Goal: Task Accomplishment & Management: Complete application form

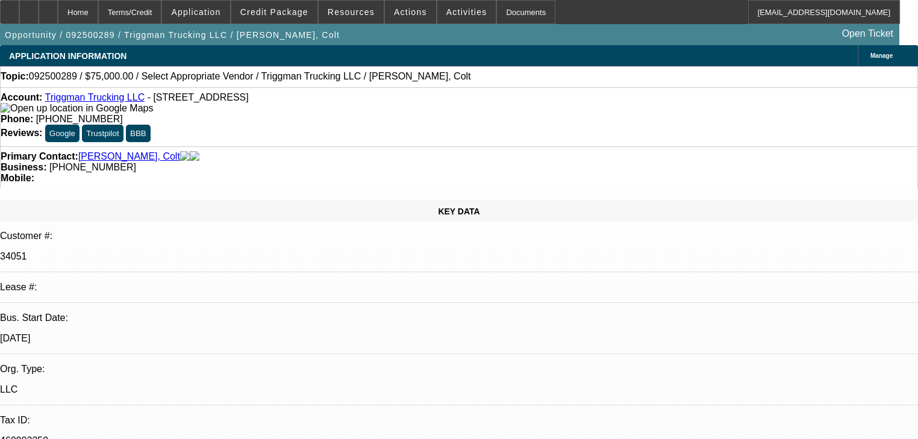
select select "0"
select select "2"
select select "0.1"
select select "4"
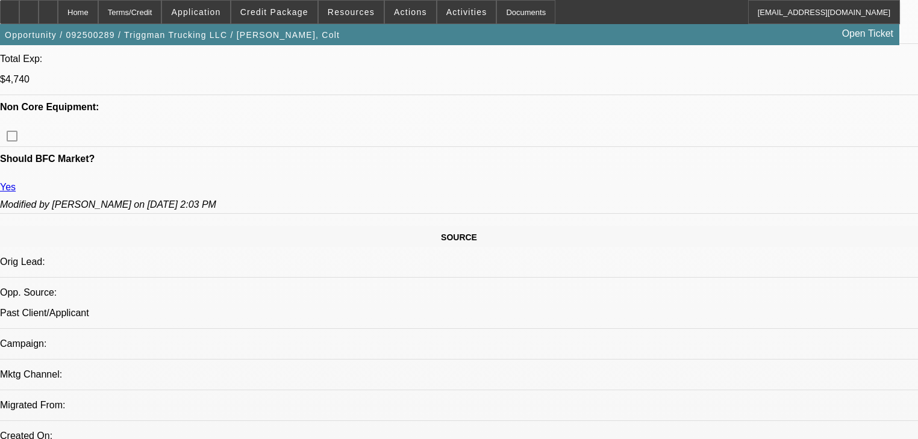
scroll to position [626, 0]
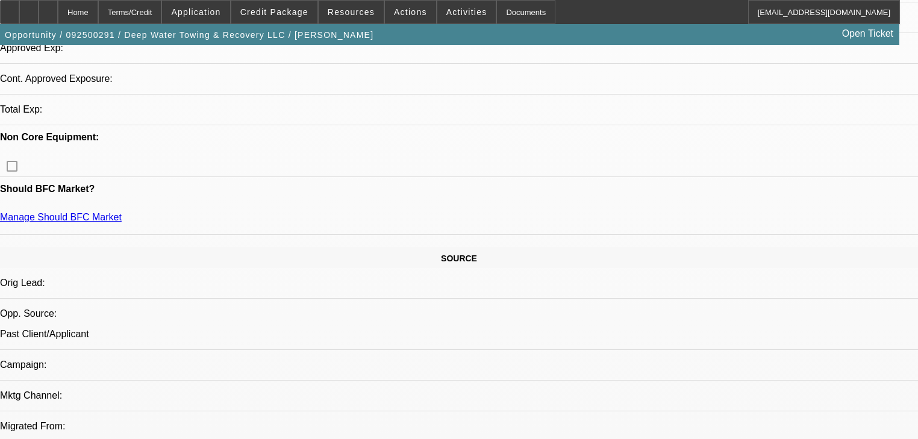
select select "0"
select select "0.1"
select select "0"
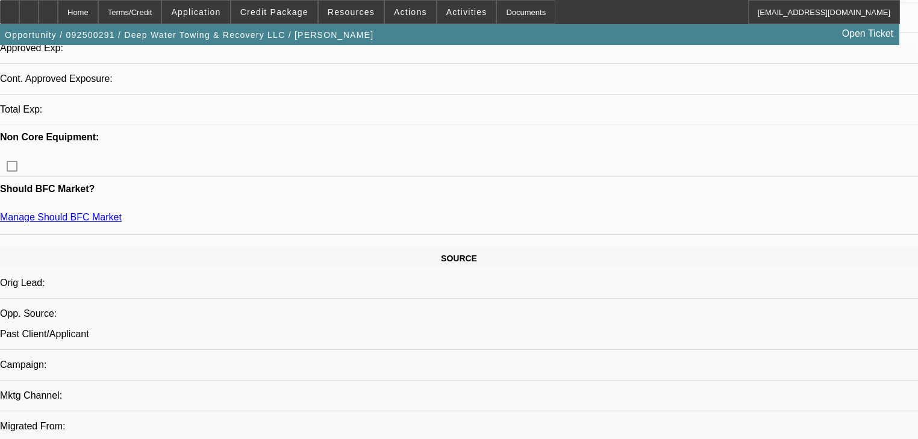
select select "0.1"
select select "0"
select select "0.1"
select select "0"
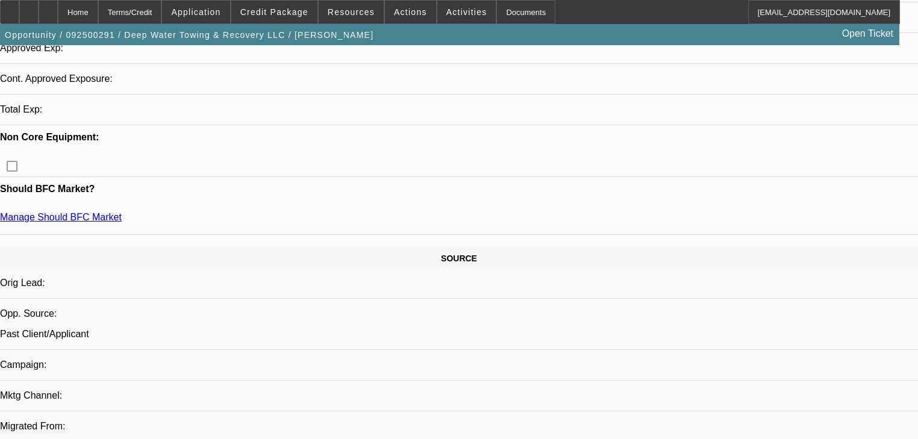
select select "2"
select select "0.1"
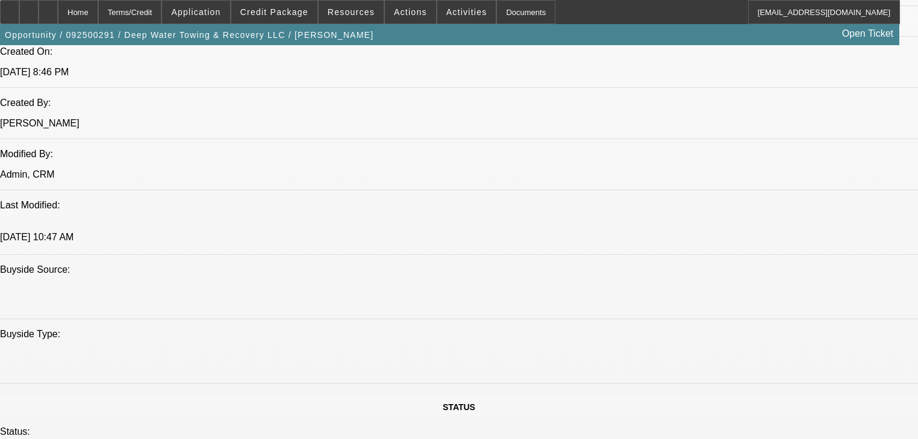
select select "1"
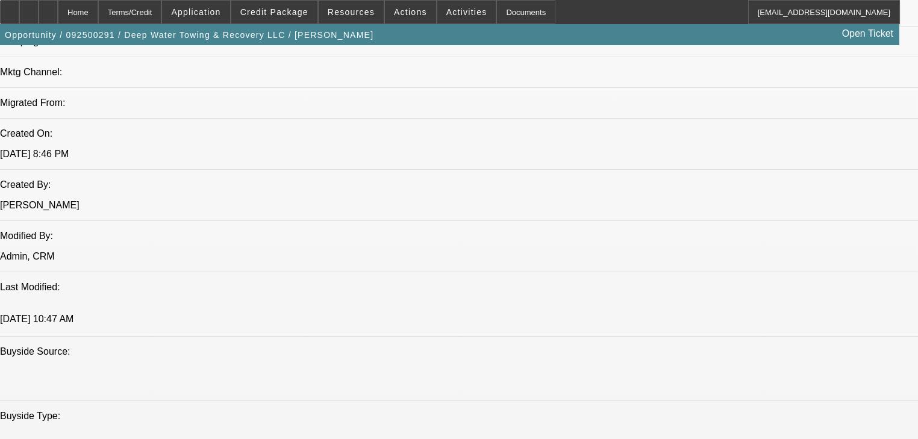
select select "2"
select select "4"
select select "2"
select select "4"
select select "2"
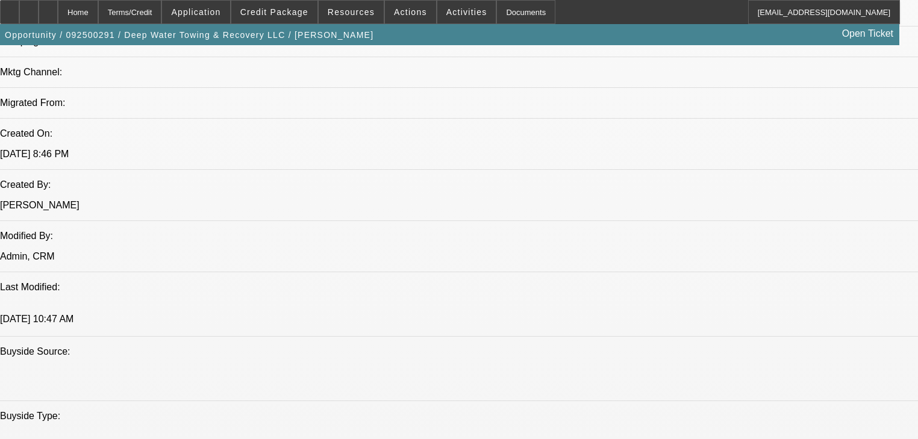
select select "4"
select select "2"
select select "4"
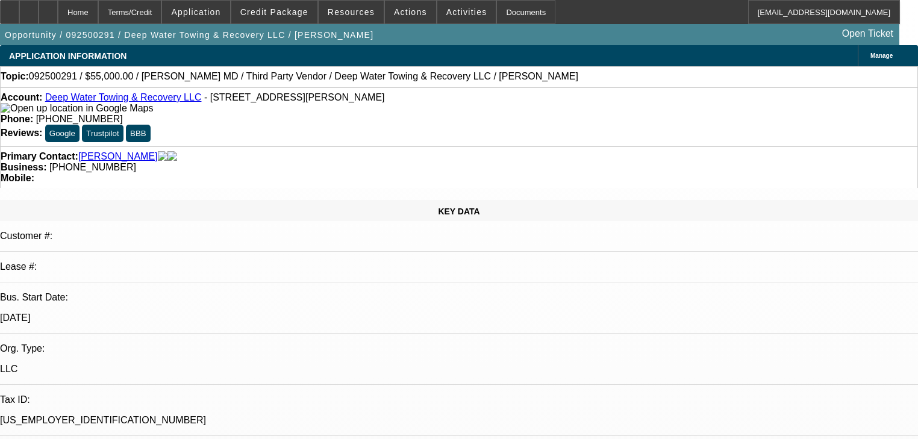
select select "0"
select select "2"
select select "0.1"
select select "4"
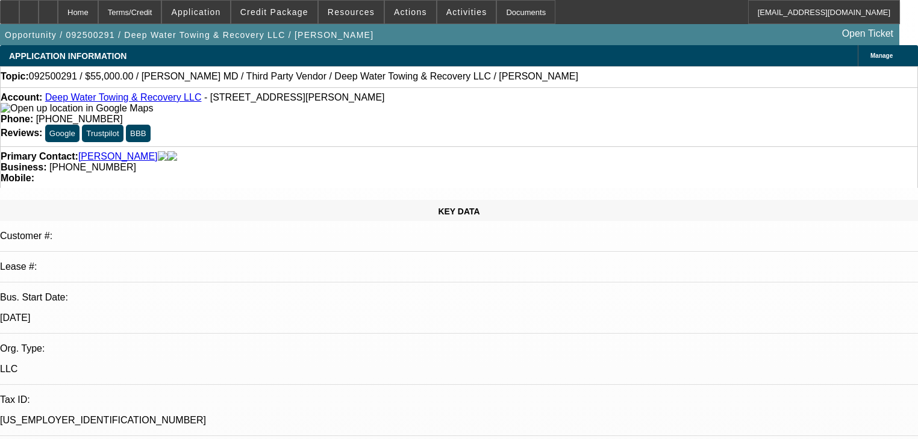
select select "0"
select select "2"
select select "0.1"
select select "4"
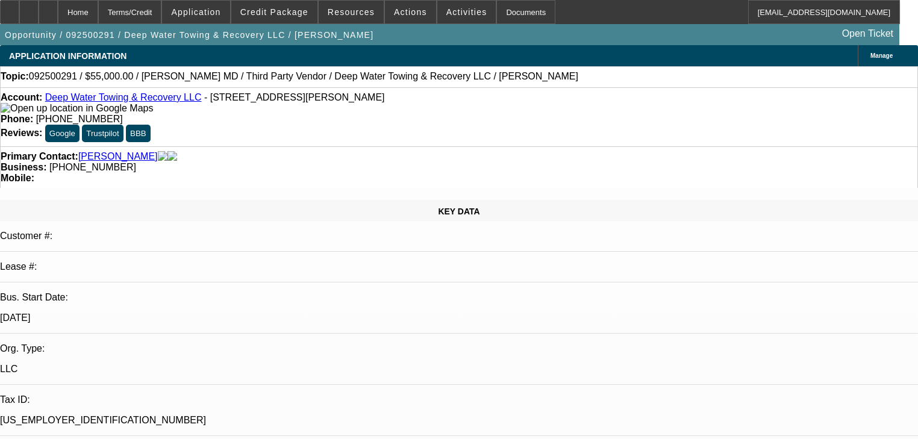
select select "0"
select select "2"
select select "0.1"
select select "4"
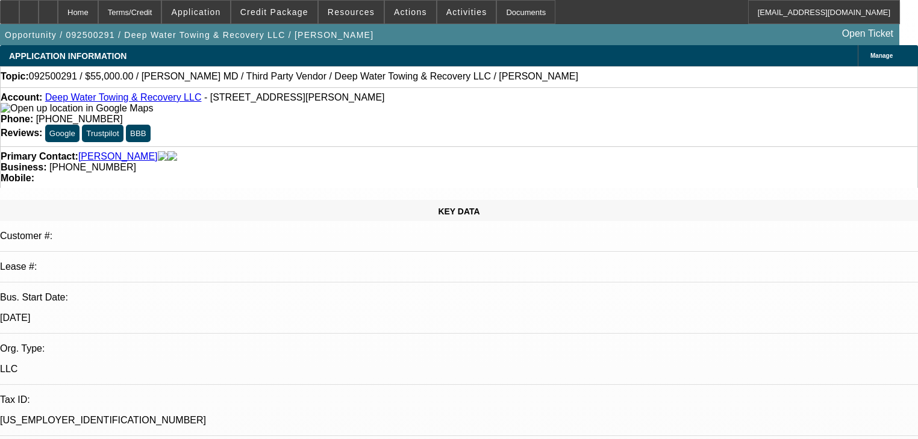
select select "0"
select select "2"
select select "0.1"
select select "4"
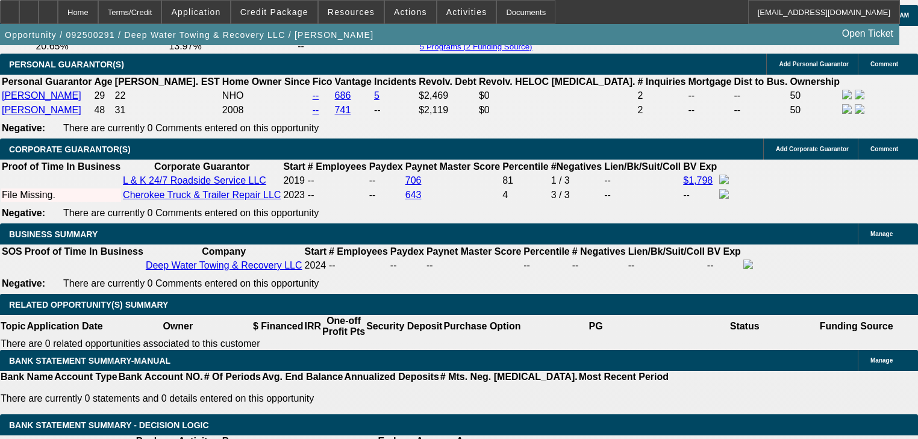
scroll to position [1734, 0]
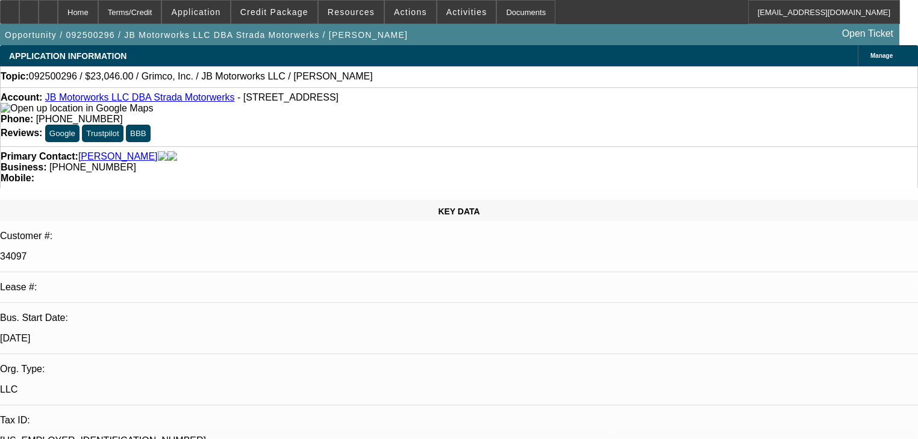
select select "0"
select select "2"
select select "0.1"
select select "4"
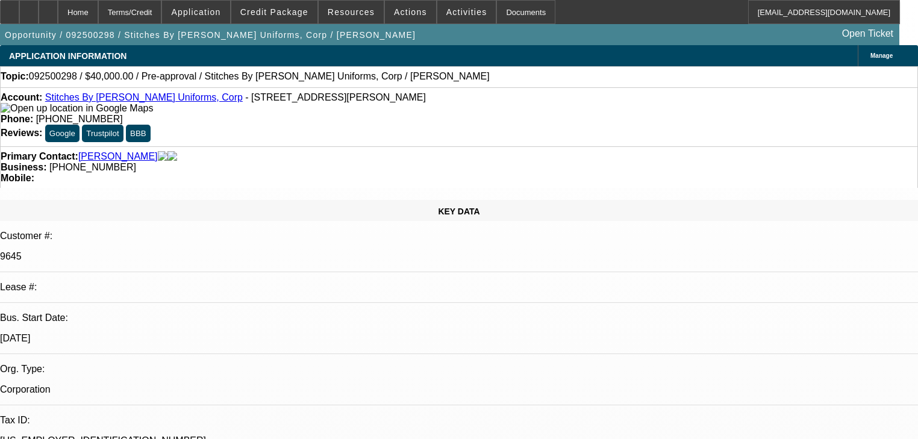
select select "0"
select select "2"
select select "0.1"
select select "4"
